Goal: Navigation & Orientation: Find specific page/section

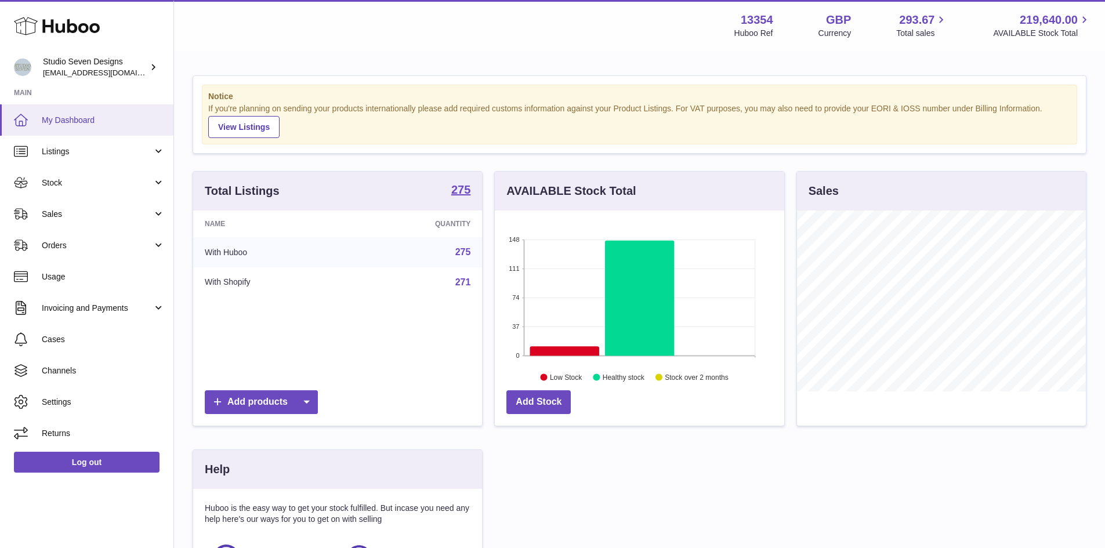
scroll to position [181, 289]
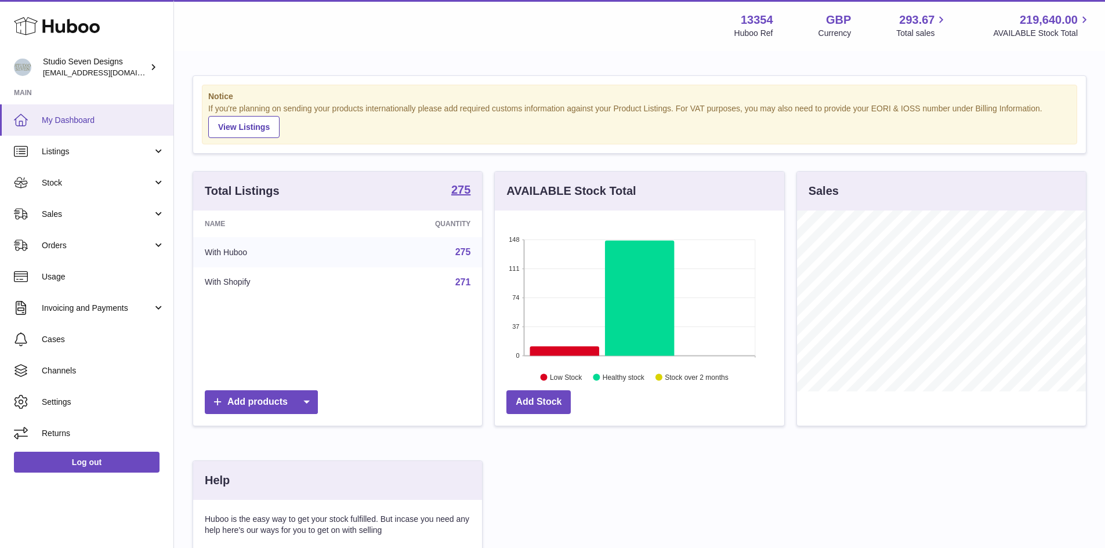
click at [42, 125] on span "My Dashboard" at bounding box center [103, 120] width 123 height 11
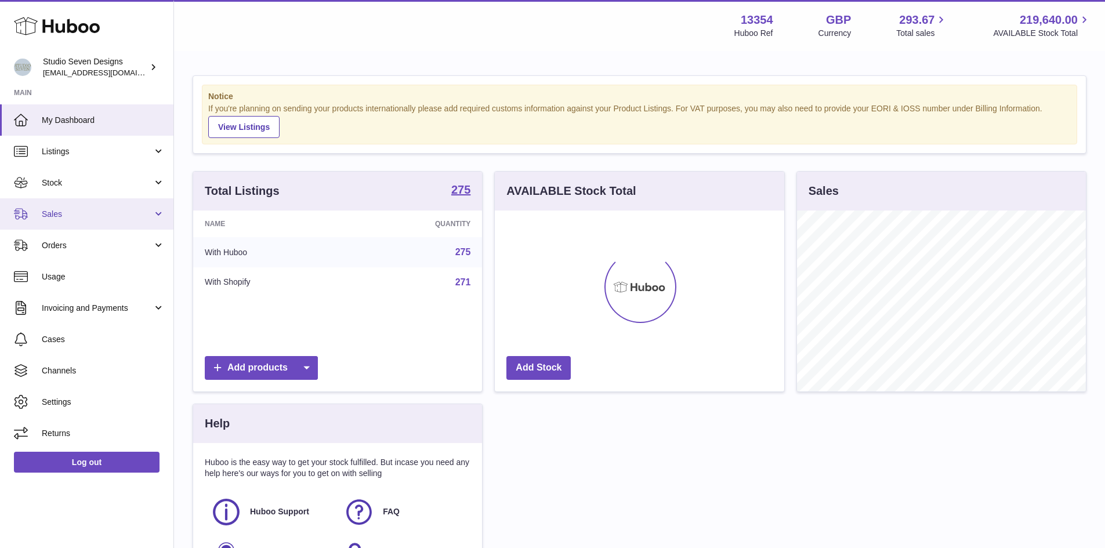
scroll to position [181, 289]
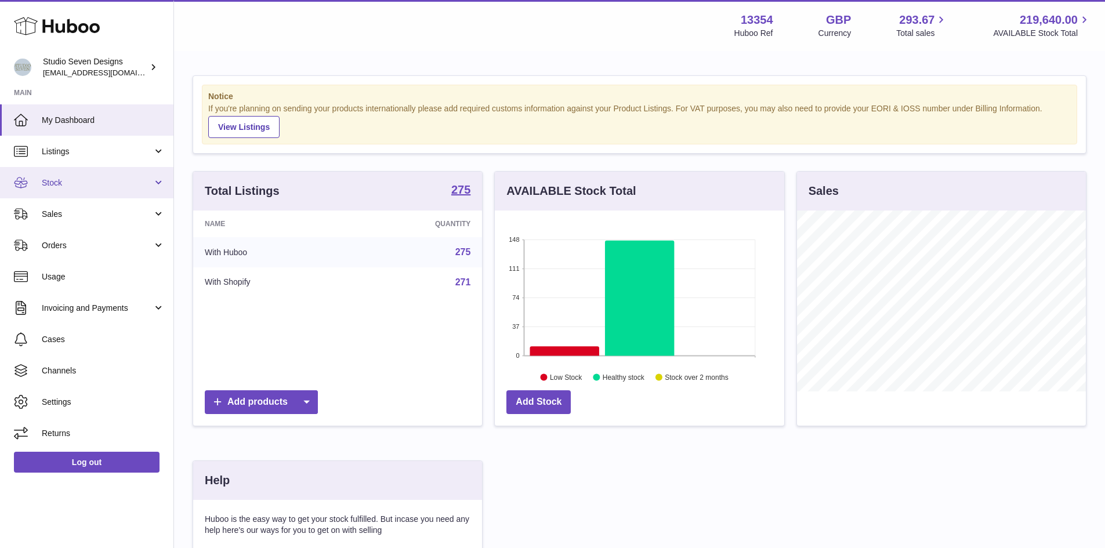
click at [158, 187] on link "Stock" at bounding box center [86, 182] width 173 height 31
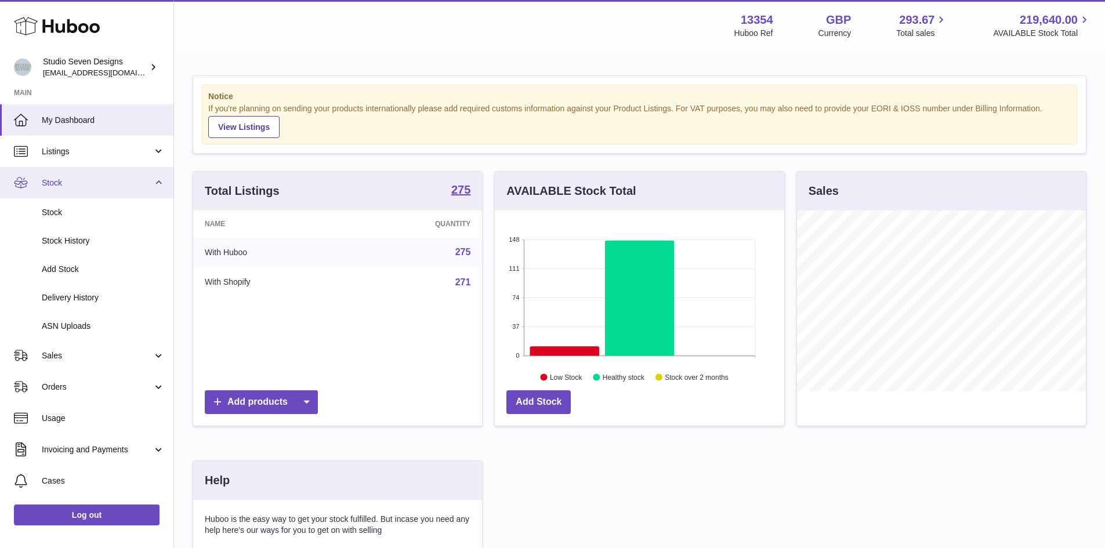
click at [158, 187] on link "Stock" at bounding box center [86, 182] width 173 height 31
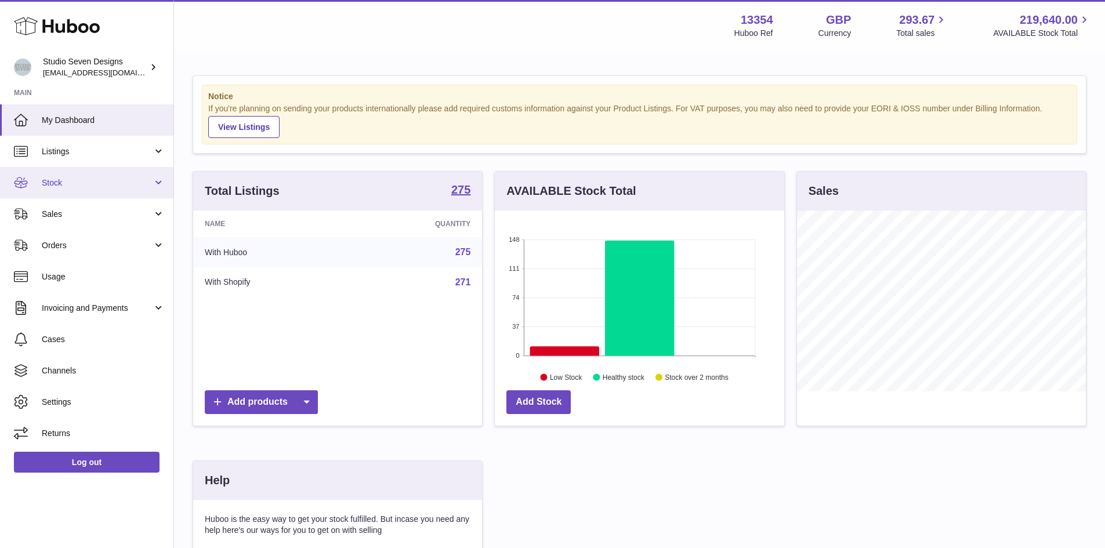
click at [162, 181] on link "Stock" at bounding box center [86, 182] width 173 height 31
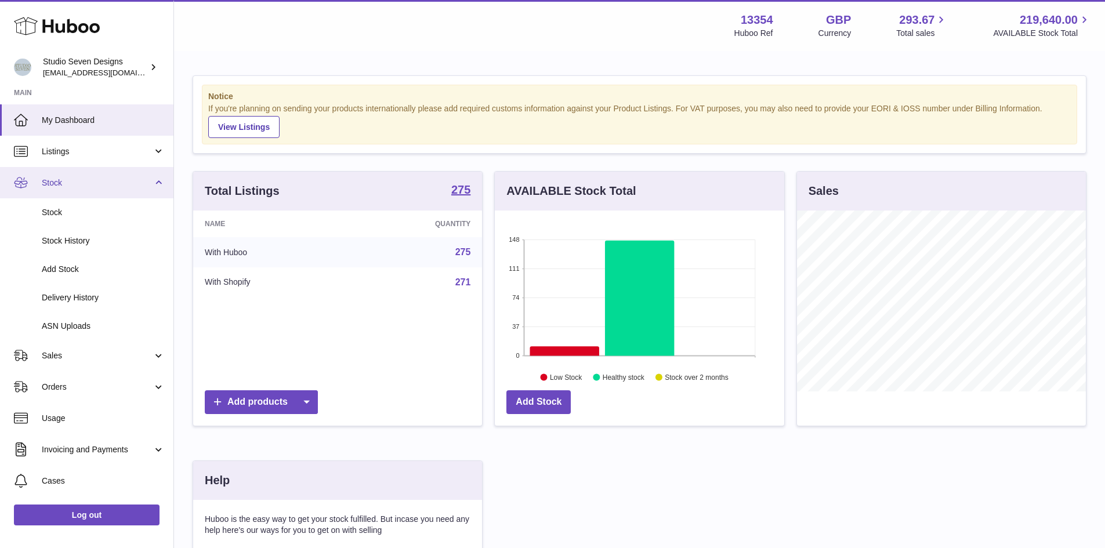
click at [162, 181] on link "Stock" at bounding box center [86, 182] width 173 height 31
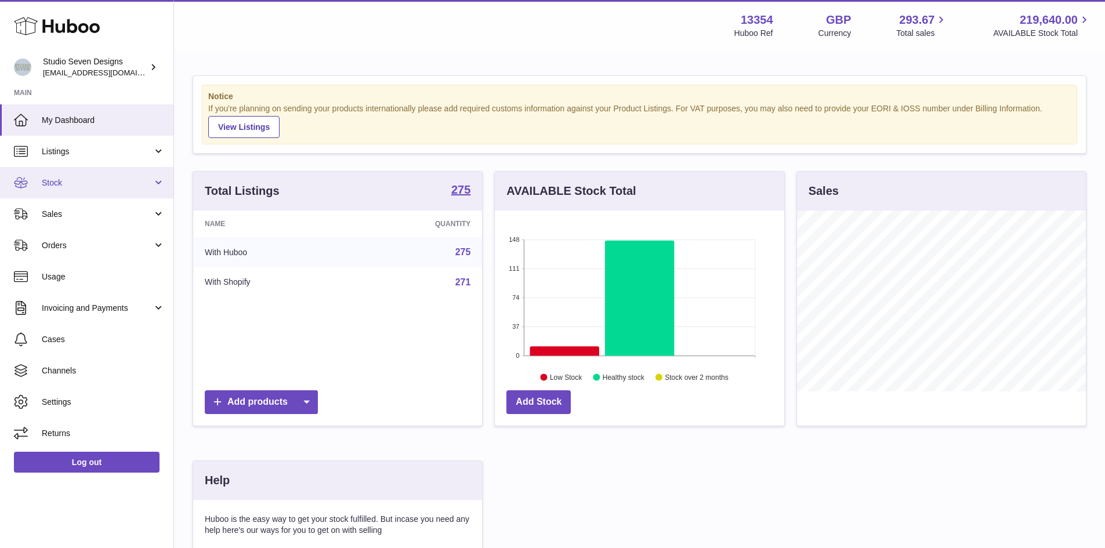
click at [161, 174] on link "Stock" at bounding box center [86, 182] width 173 height 31
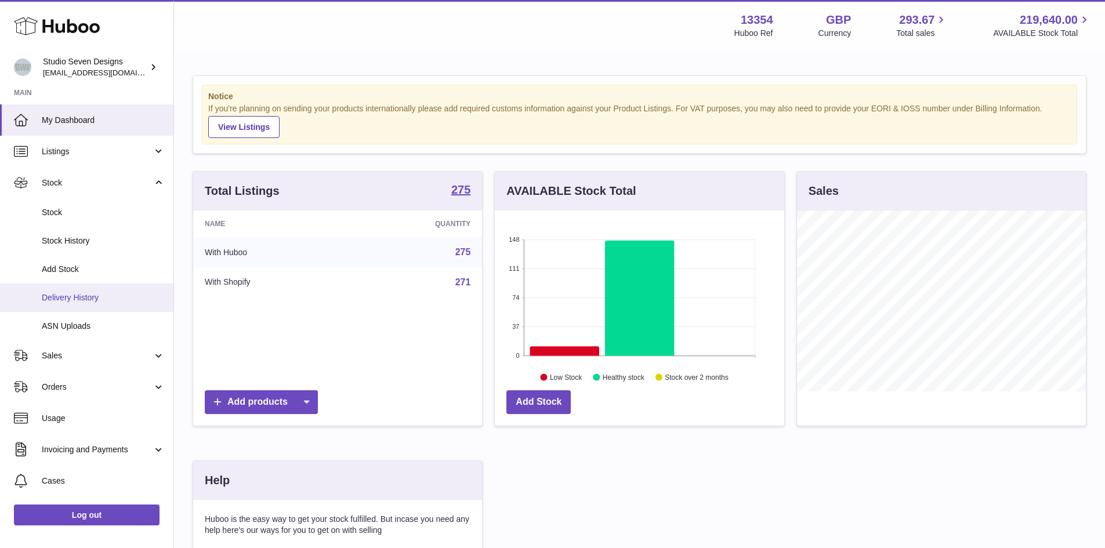
click at [78, 299] on span "Delivery History" at bounding box center [103, 297] width 123 height 11
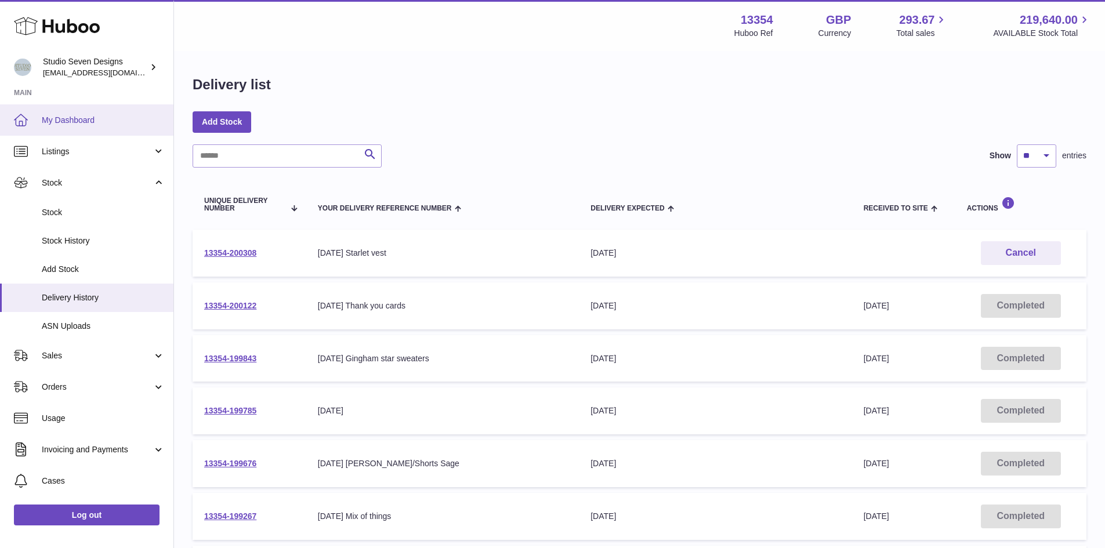
click at [95, 134] on link "My Dashboard" at bounding box center [86, 119] width 173 height 31
